Goal: Task Accomplishment & Management: Use online tool/utility

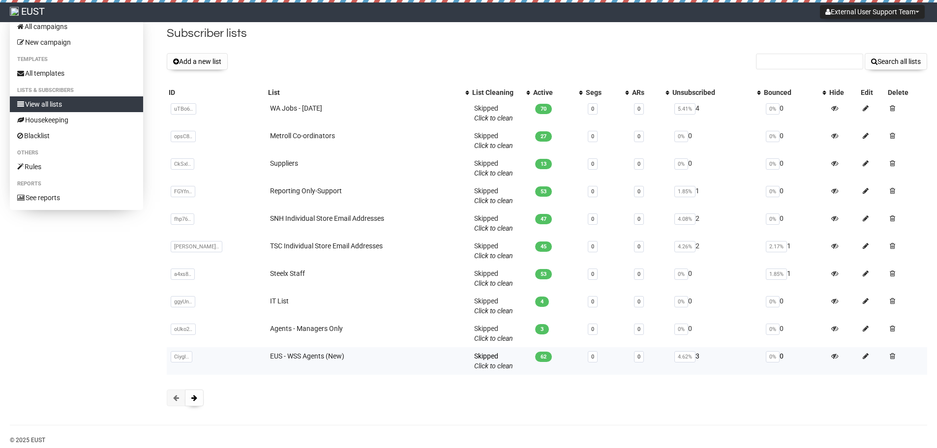
scroll to position [49, 0]
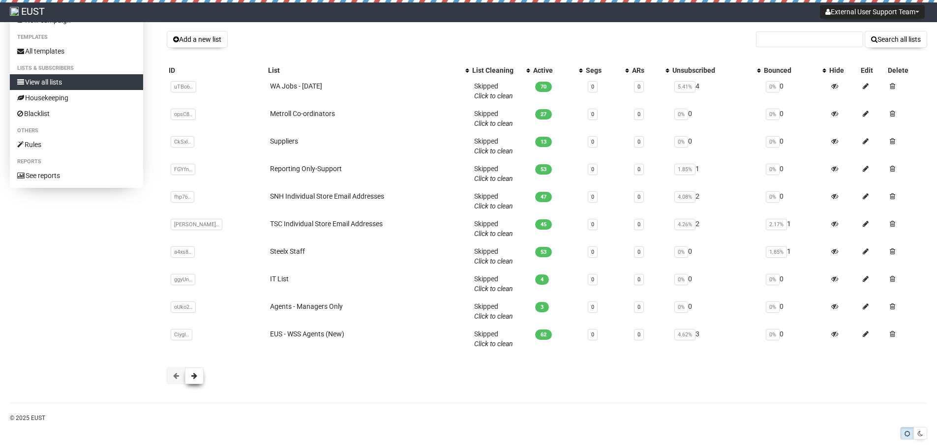
click at [198, 377] on button at bounding box center [194, 375] width 19 height 17
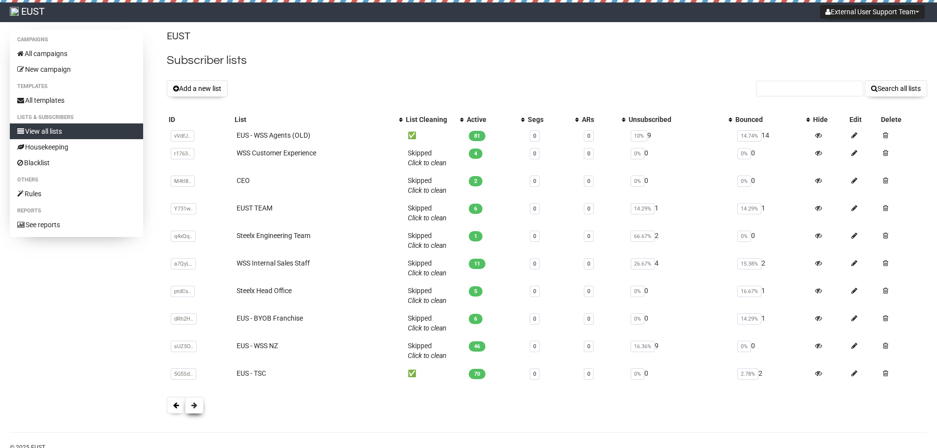
click at [198, 407] on button at bounding box center [194, 405] width 19 height 17
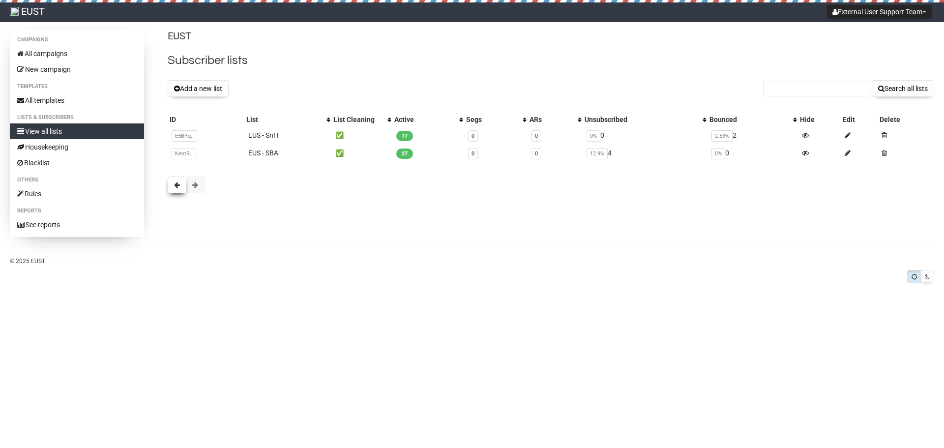
click at [176, 183] on span at bounding box center [177, 184] width 6 height 7
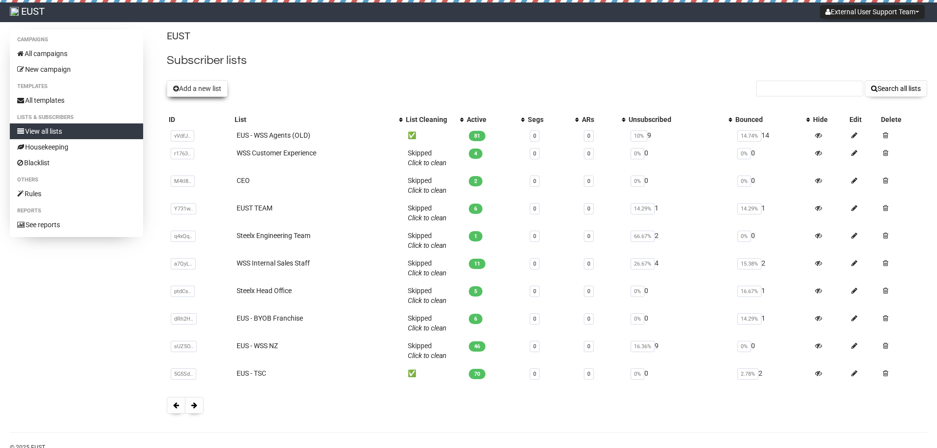
drag, startPoint x: 204, startPoint y: 89, endPoint x: 198, endPoint y: 87, distance: 6.6
click at [198, 87] on button "Add a new list" at bounding box center [197, 88] width 61 height 17
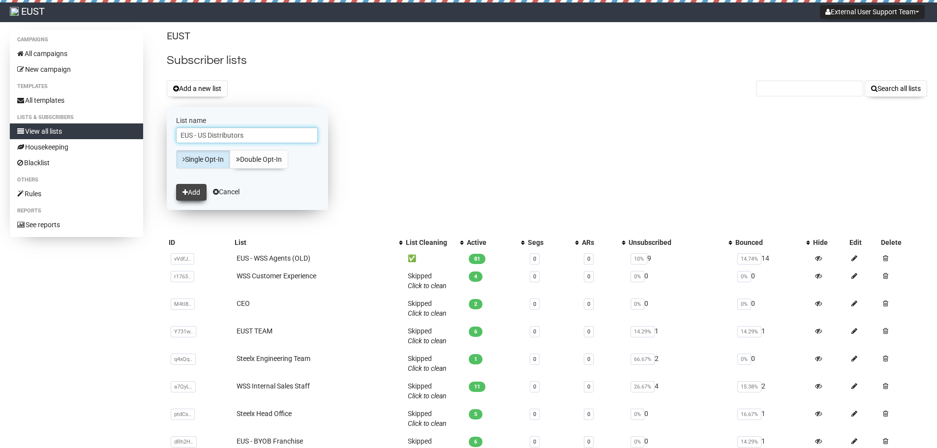
type input "EUS - US Distributors"
click at [197, 190] on button "Add" at bounding box center [191, 192] width 30 height 17
